Goal: Information Seeking & Learning: Find specific page/section

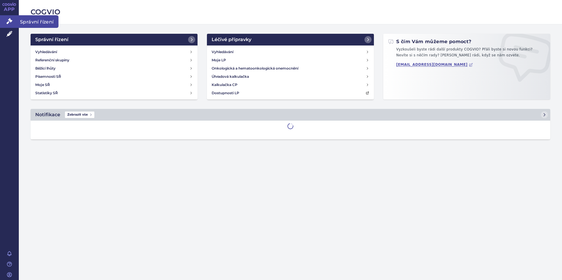
click at [10, 21] on icon at bounding box center [9, 21] width 6 height 6
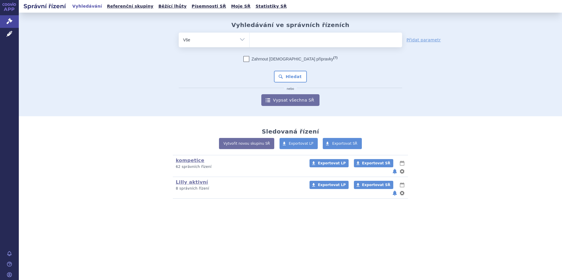
click at [270, 41] on ul at bounding box center [326, 39] width 153 height 12
click at [250, 41] on select at bounding box center [249, 39] width 0 height 15
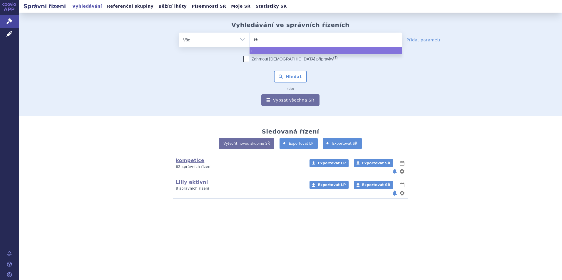
type input "res"
type input "reste"
type input "restev"
type input "restevm"
type input "restevmo"
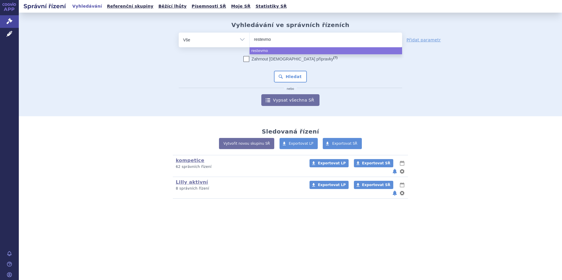
select select "restevmo"
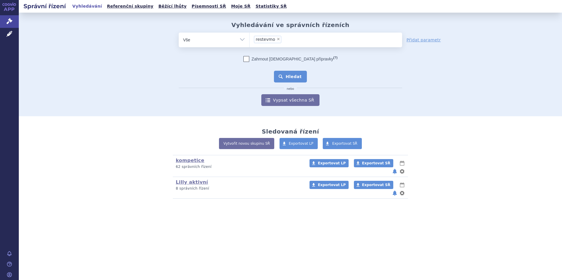
click at [288, 75] on button "Hledat" at bounding box center [290, 77] width 33 height 12
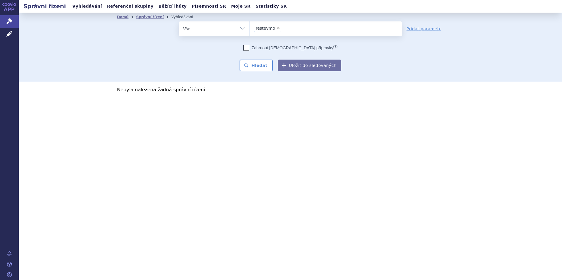
click at [277, 27] on span "×" at bounding box center [279, 28] width 4 height 4
click at [250, 27] on select "restevmo" at bounding box center [249, 28] width 0 height 15
select select
click at [145, 18] on link "Správní řízení" at bounding box center [150, 17] width 28 height 4
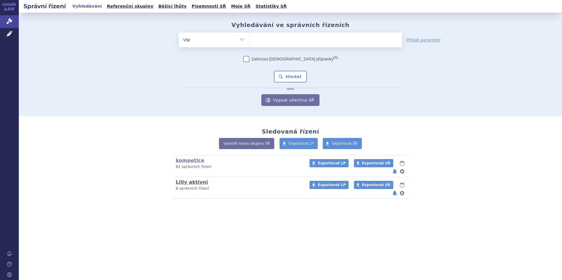
click at [188, 180] on link "Lilly aktivní" at bounding box center [192, 183] width 32 height 6
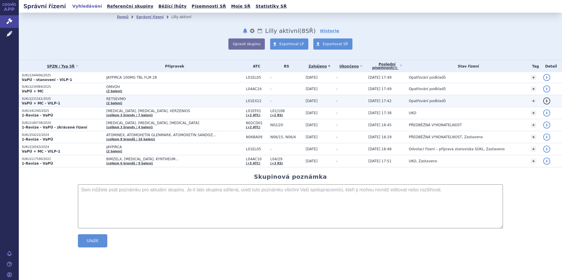
click at [153, 101] on span "RETSEVMO" at bounding box center [174, 99] width 137 height 4
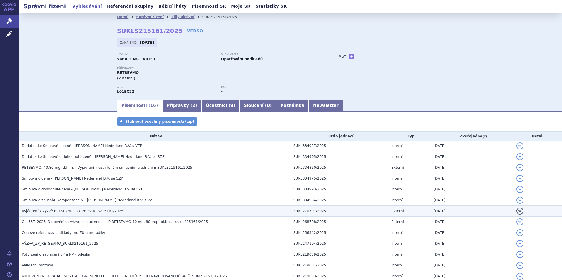
scroll to position [70, 0]
